Goal: Task Accomplishment & Management: Manage account settings

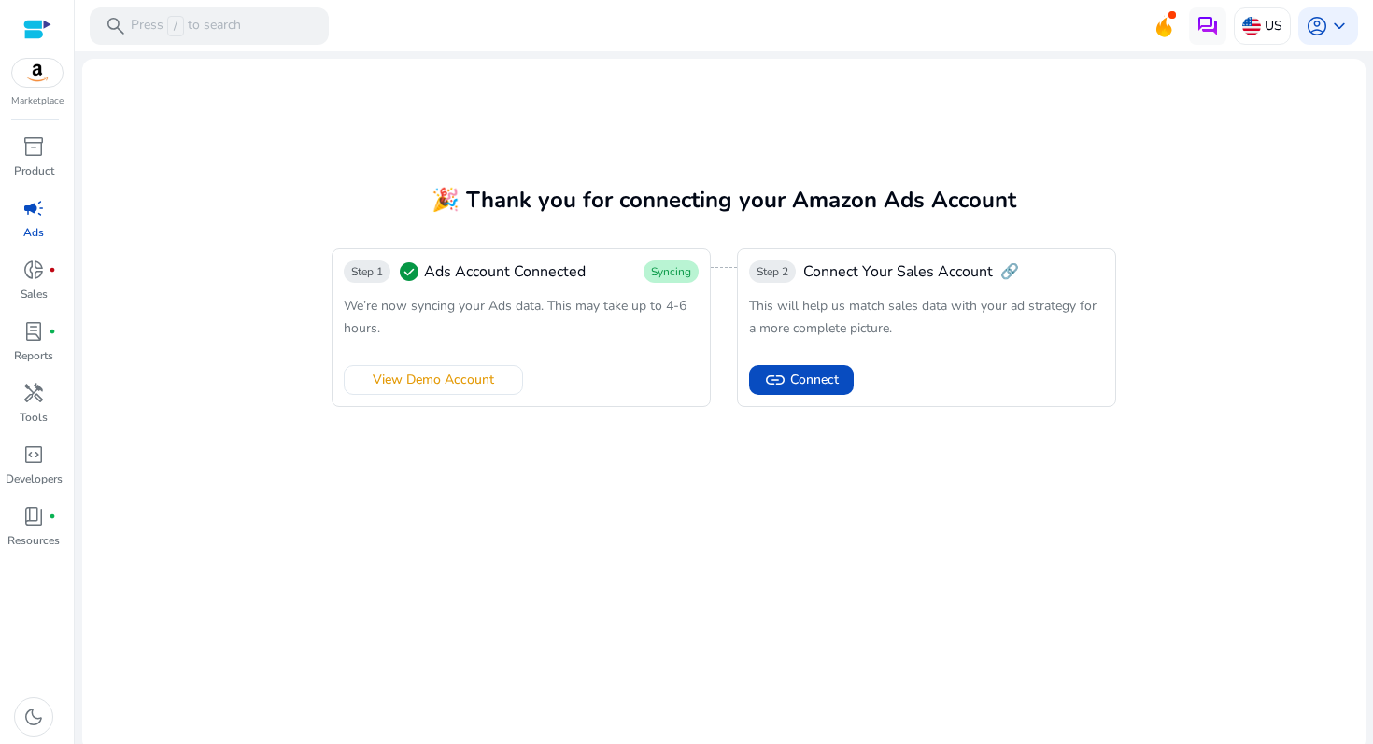
click at [43, 233] on link "campaign Ads" at bounding box center [33, 224] width 67 height 62
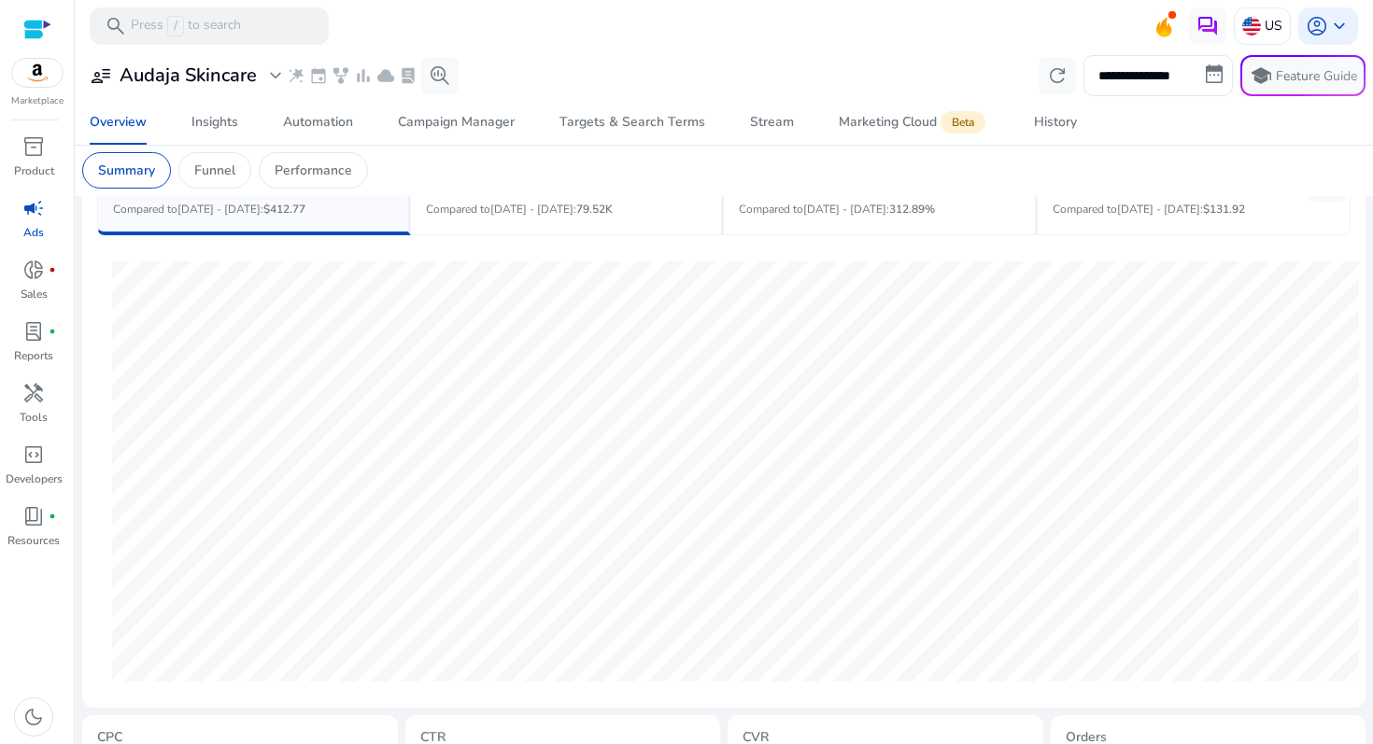
scroll to position [536, 0]
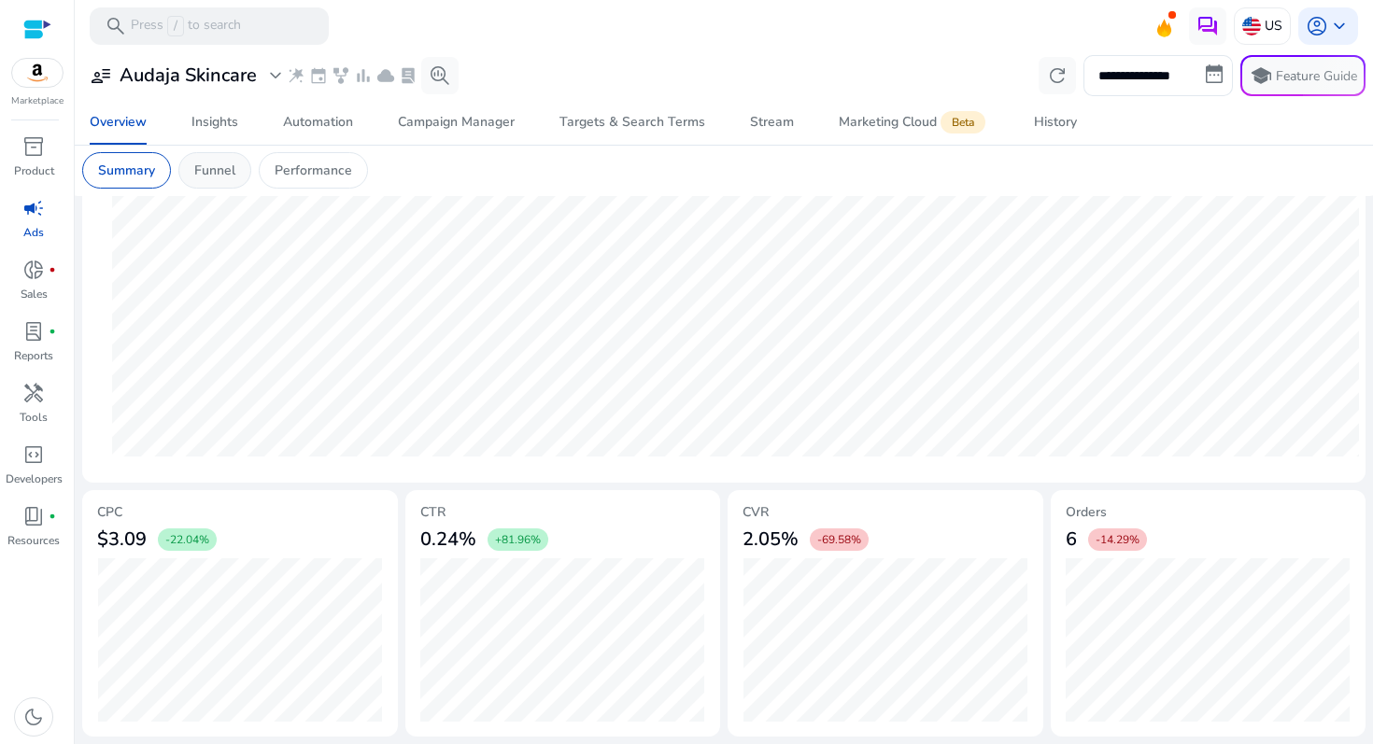
click at [230, 162] on p "Funnel" at bounding box center [214, 171] width 41 height 20
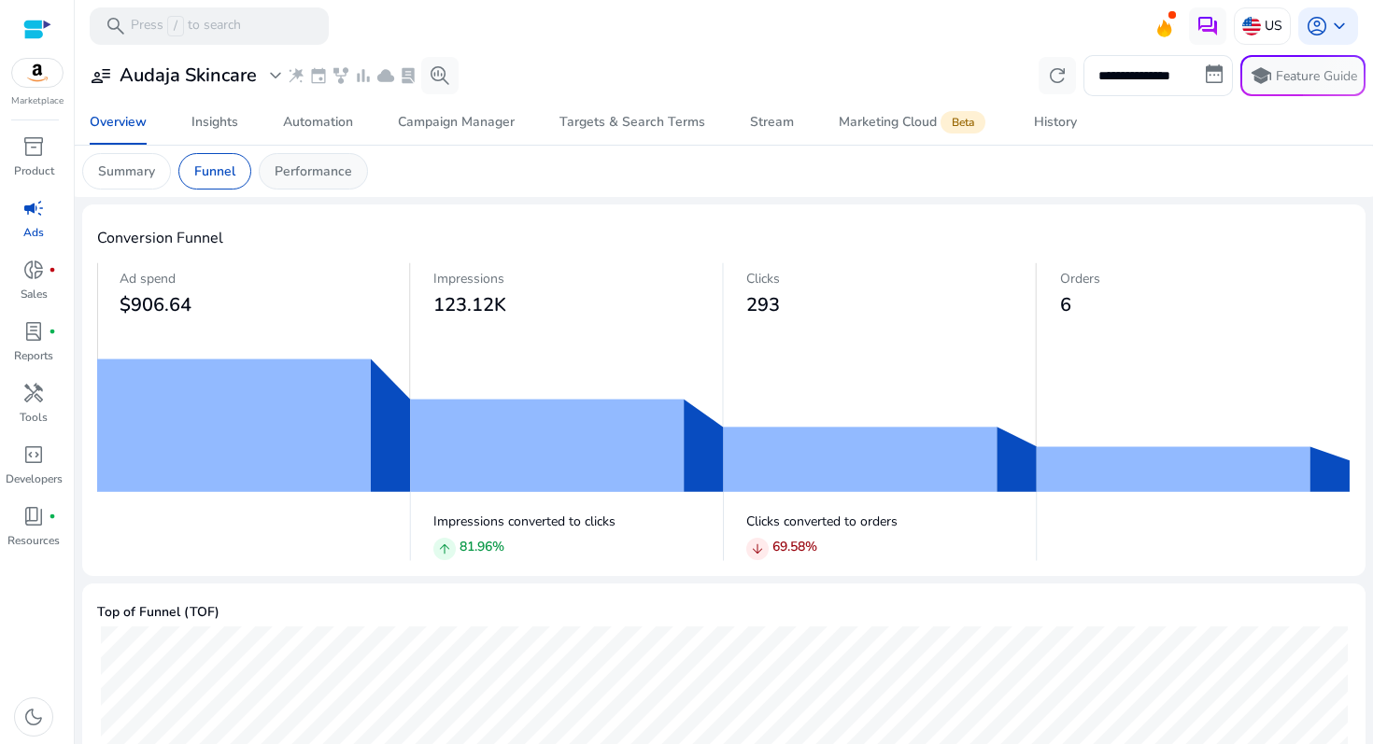
click at [298, 178] on p "Performance" at bounding box center [314, 172] width 78 height 20
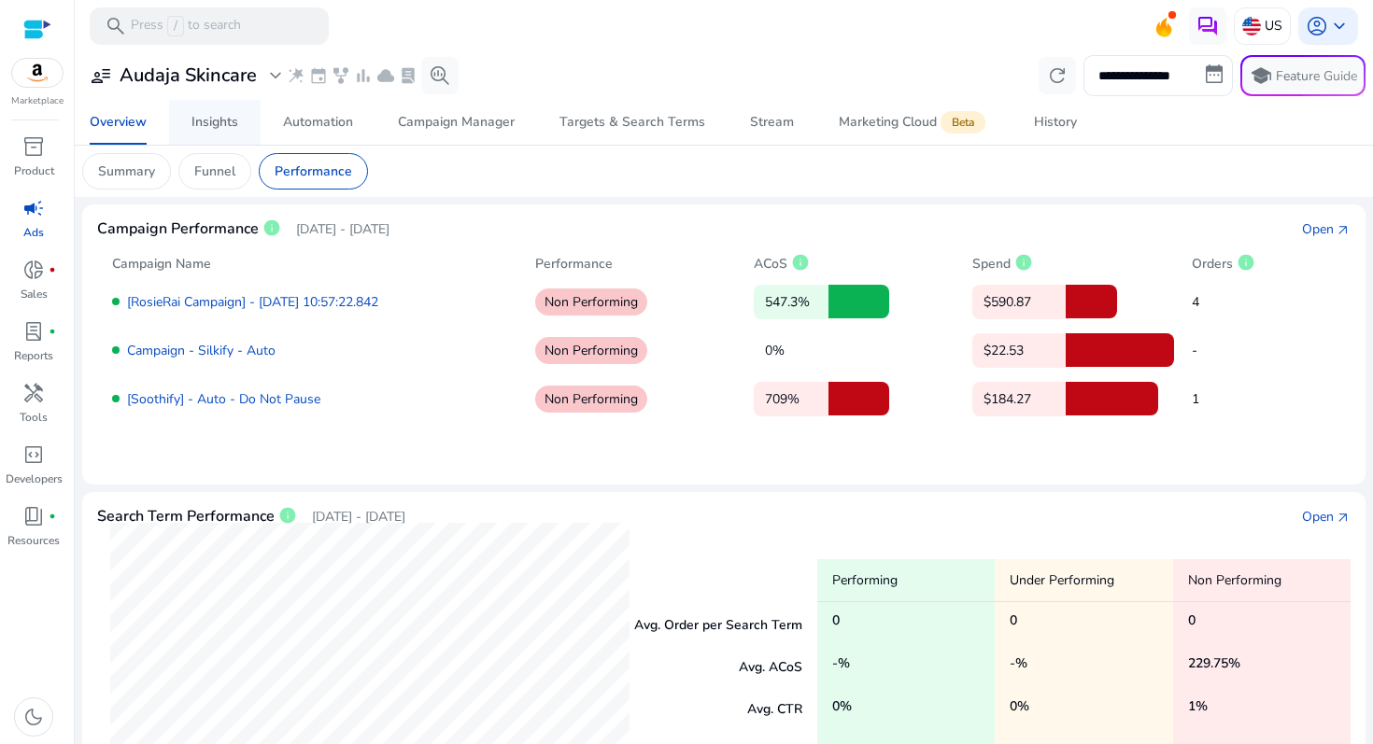
click at [248, 124] on link "Insights" at bounding box center [215, 122] width 92 height 45
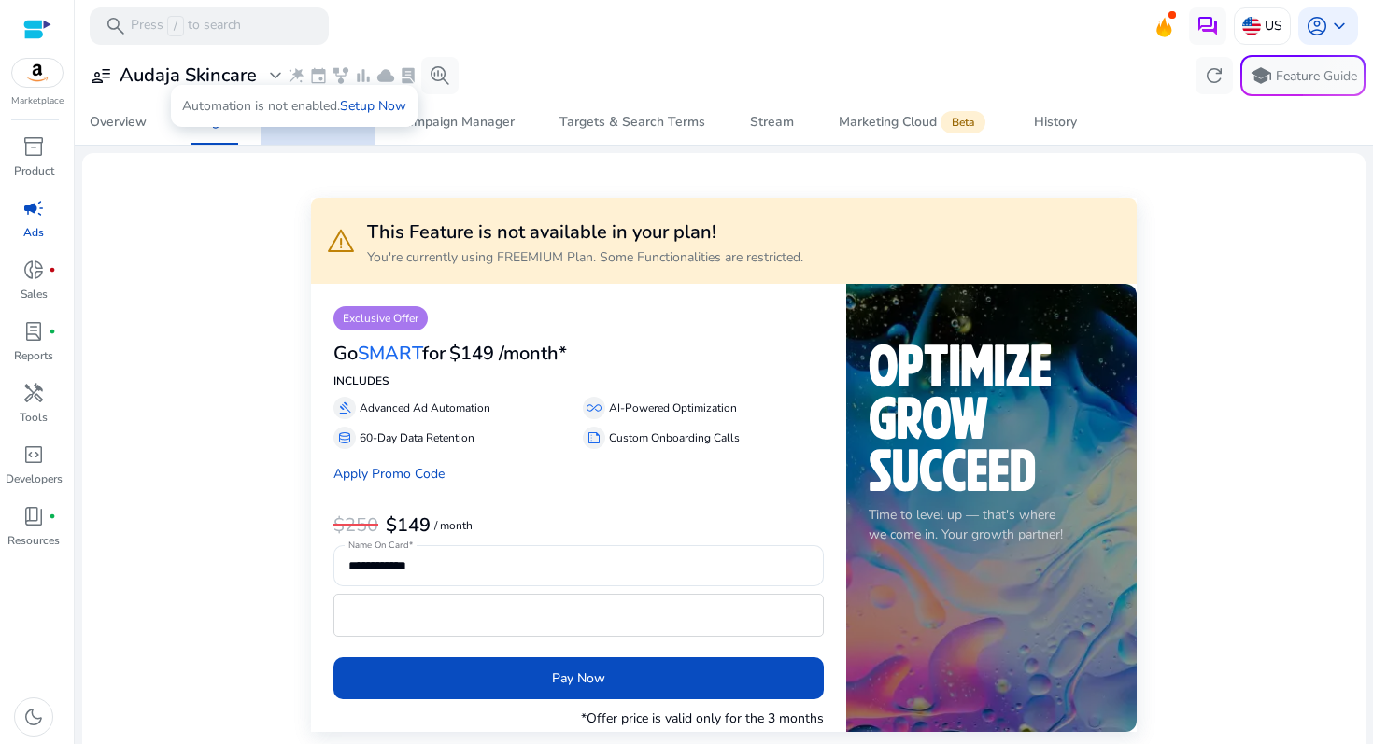
click at [300, 132] on span "Automation" at bounding box center [318, 122] width 70 height 45
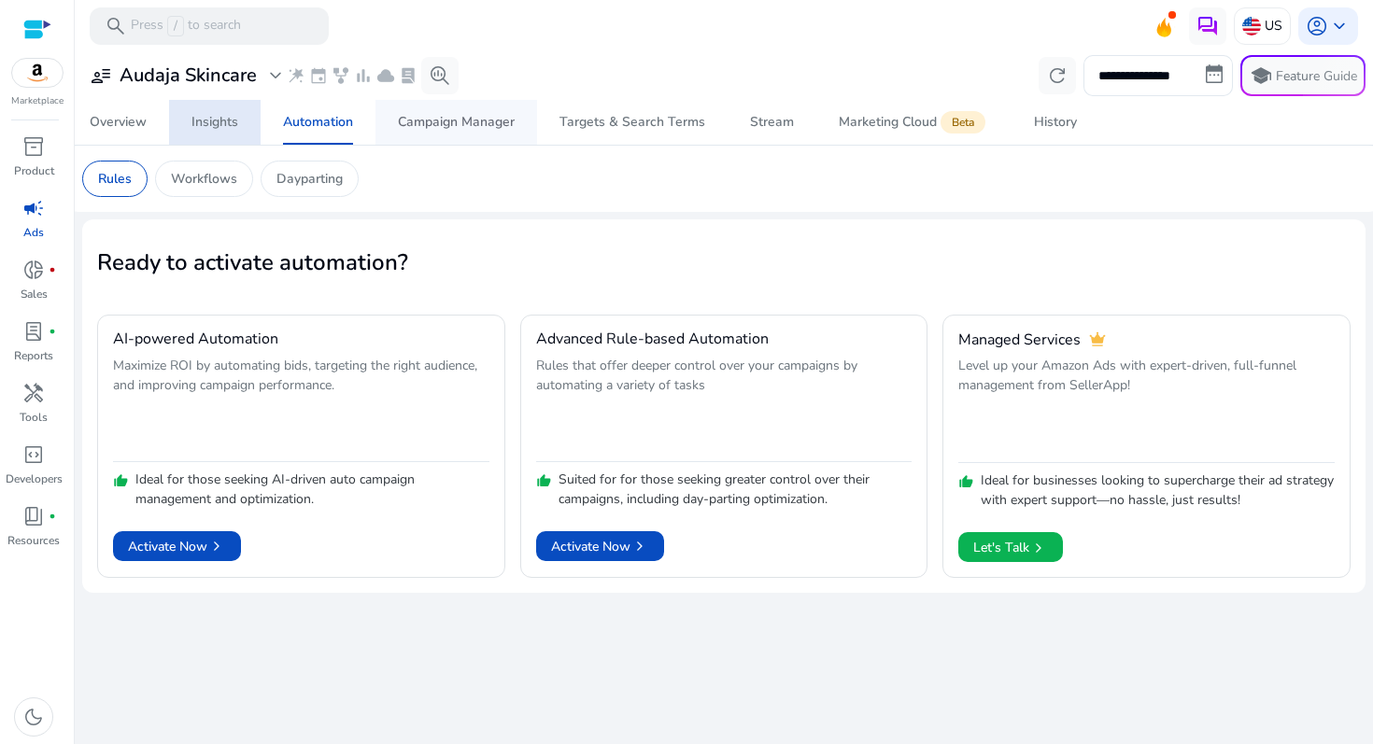
click at [439, 140] on span "Campaign Manager" at bounding box center [456, 122] width 117 height 45
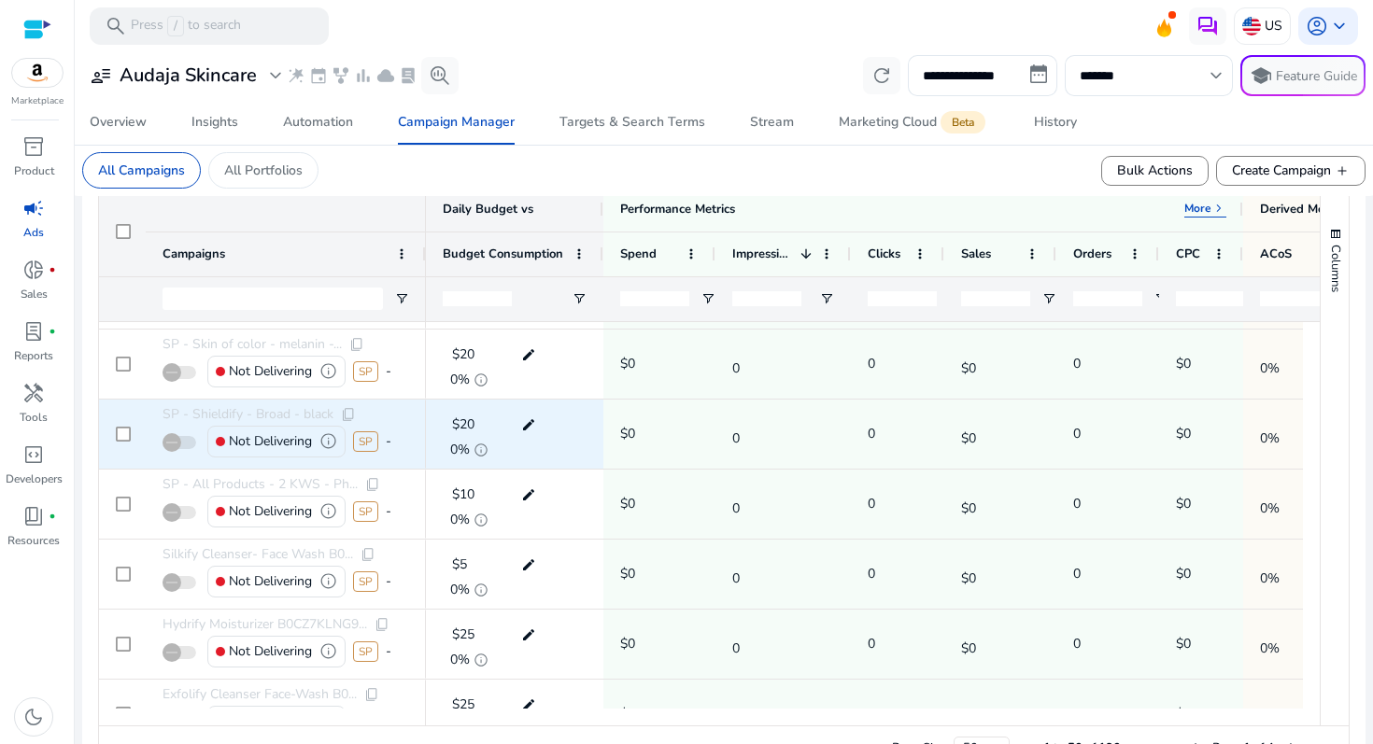
scroll to position [2263, 0]
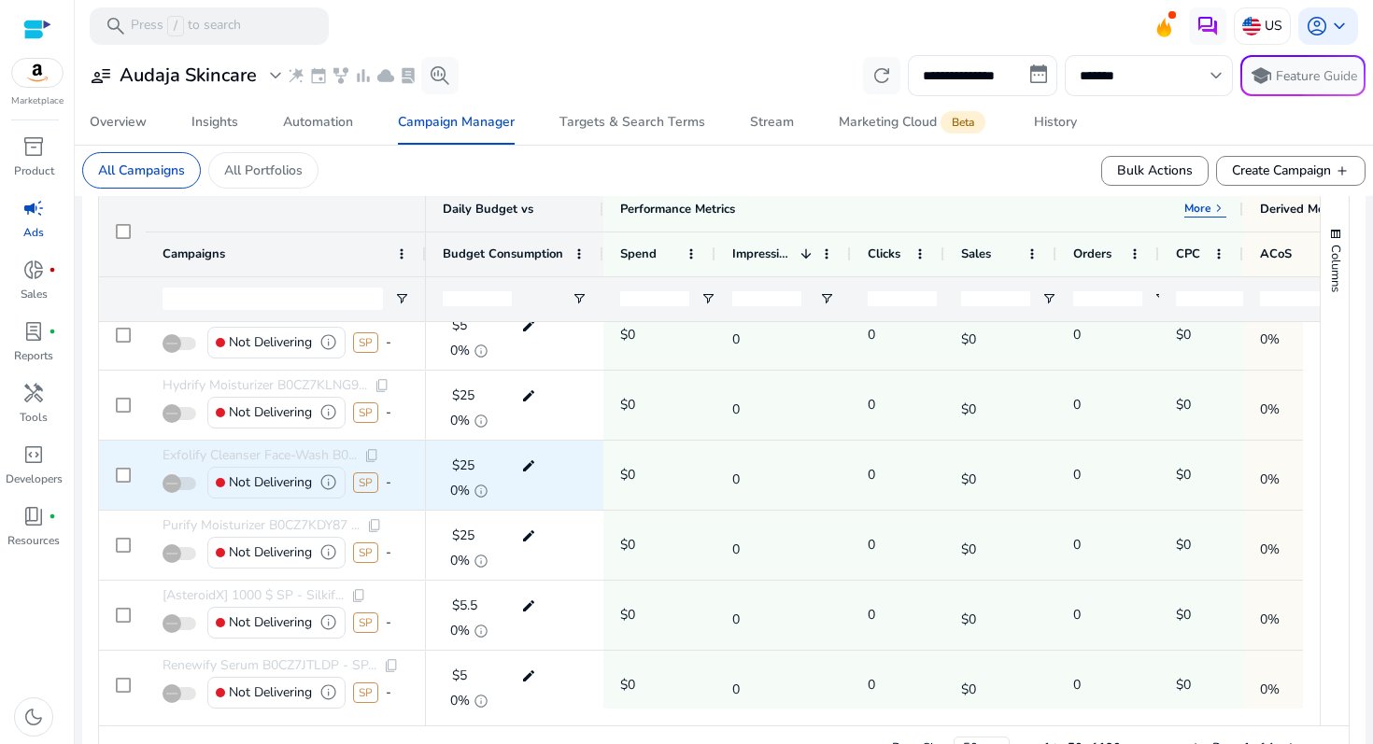
click at [572, 452] on div "$25 edit" at bounding box center [515, 466] width 144 height 28
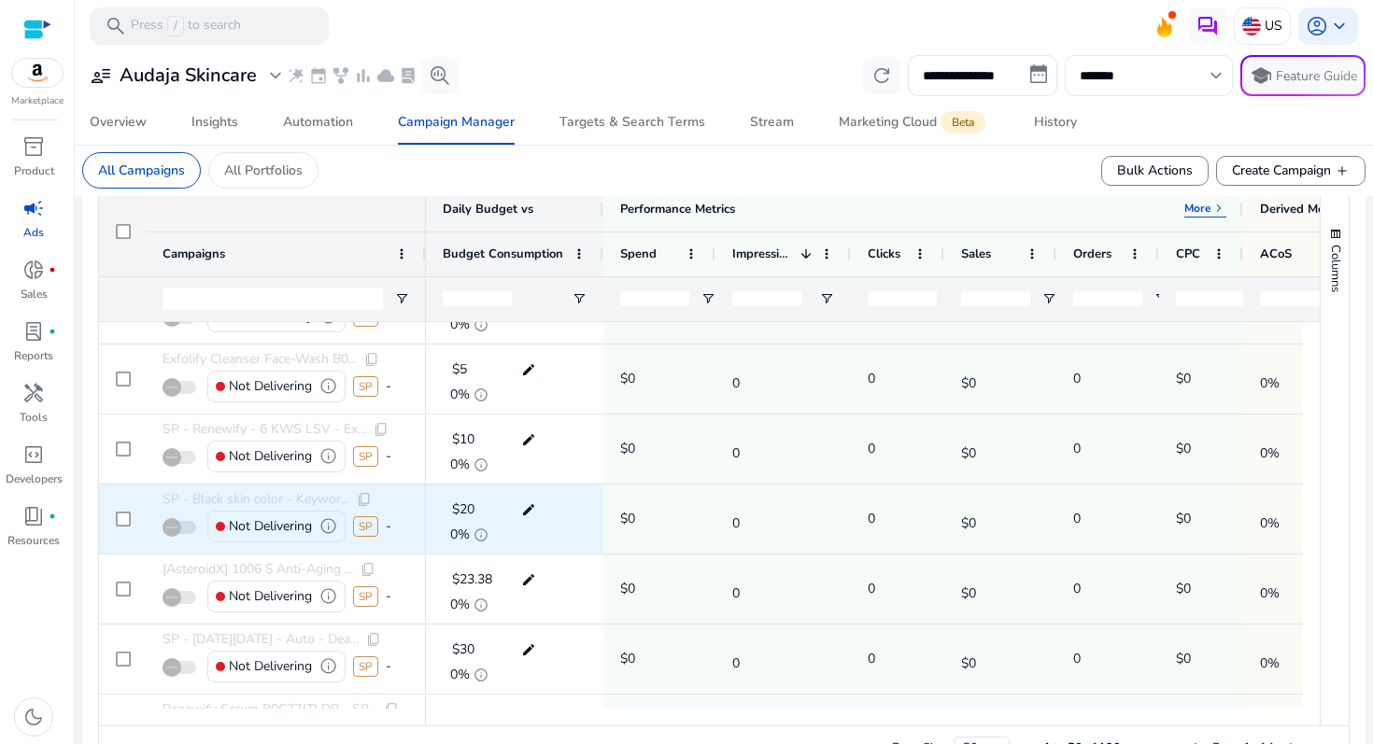
scroll to position [2917, 0]
